Goal: Task Accomplishment & Management: Use online tool/utility

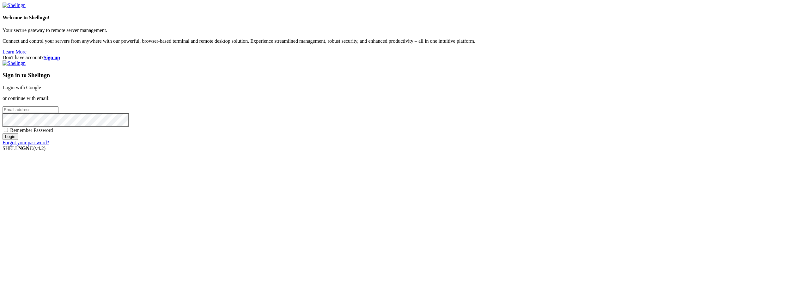
click at [41, 90] on link "Login with Google" at bounding box center [22, 87] width 39 height 5
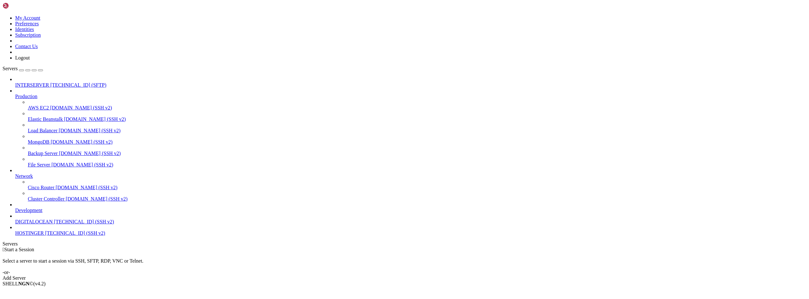
click at [37, 82] on span "INTERSERVER" at bounding box center [32, 84] width 34 height 5
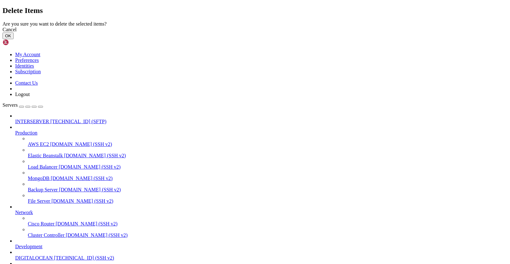
click at [14, 39] on button "OK" at bounding box center [8, 36] width 11 height 7
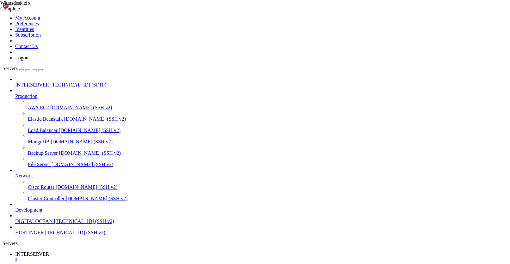
drag, startPoint x: 299, startPoint y: 81, endPoint x: 299, endPoint y: 89, distance: 7.6
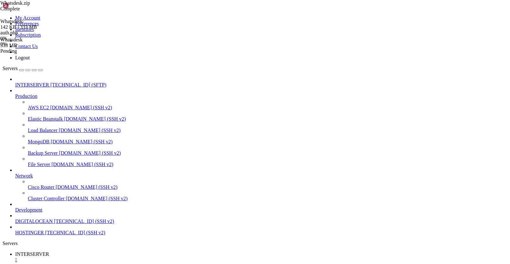
type input "/home/st66973/domains/[DOMAIN_NAME][URL]"
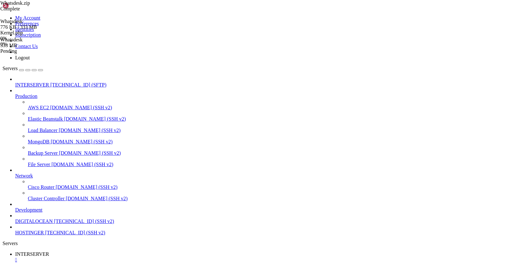
scroll to position [126, 0]
